Goal: Navigation & Orientation: Find specific page/section

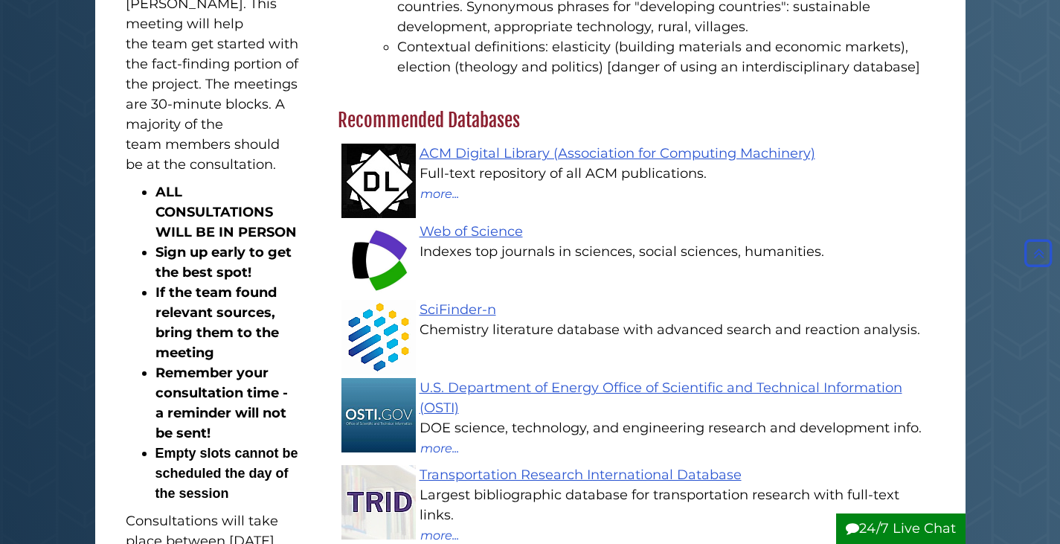
scroll to position [1339, 0]
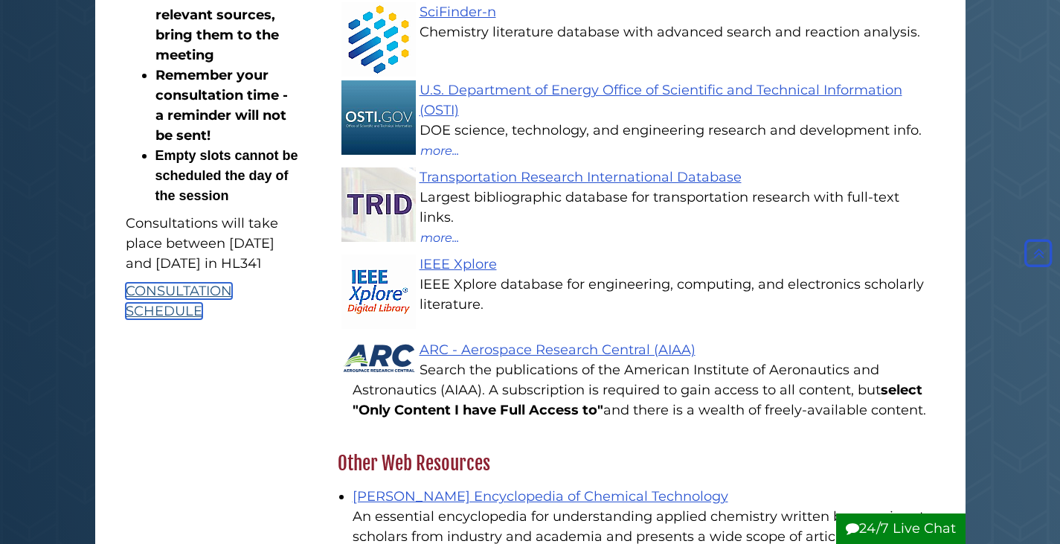
click at [176, 319] on link "CONSULTATION SCHEDULE" at bounding box center [179, 301] width 106 height 36
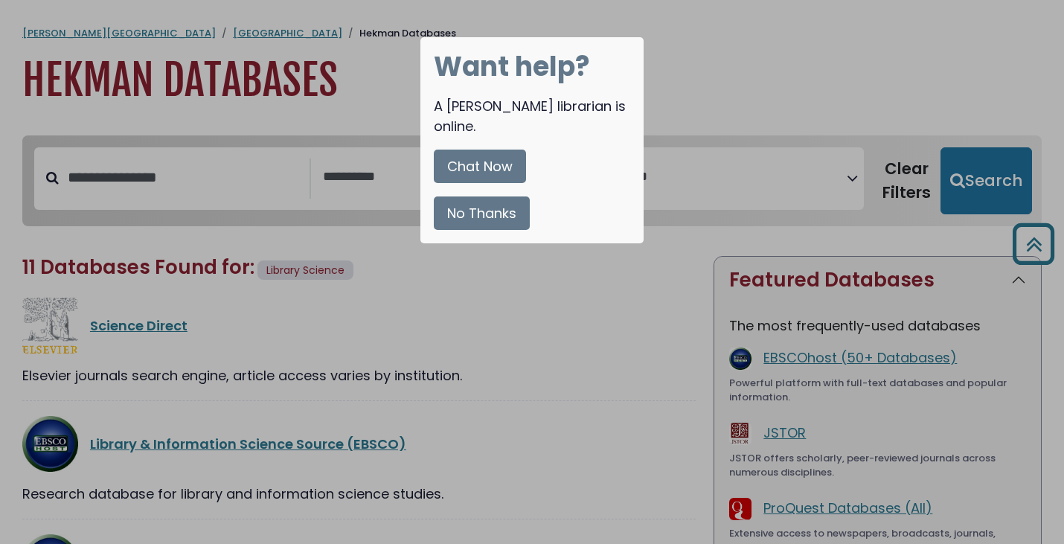
select select "Database Subject Filter"
select select "Database Vendors Filter"
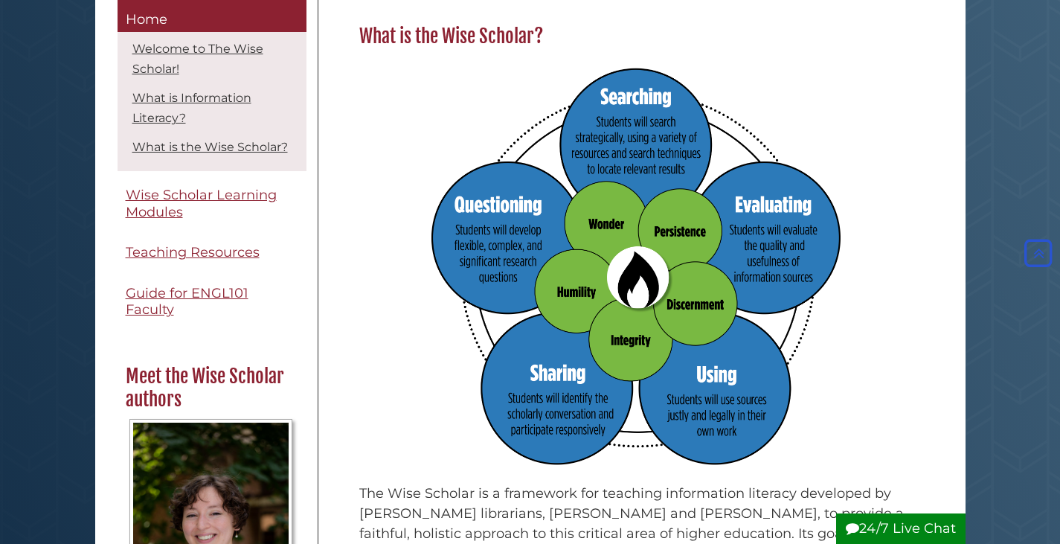
scroll to position [818, 0]
